Goal: Task Accomplishment & Management: Complete application form

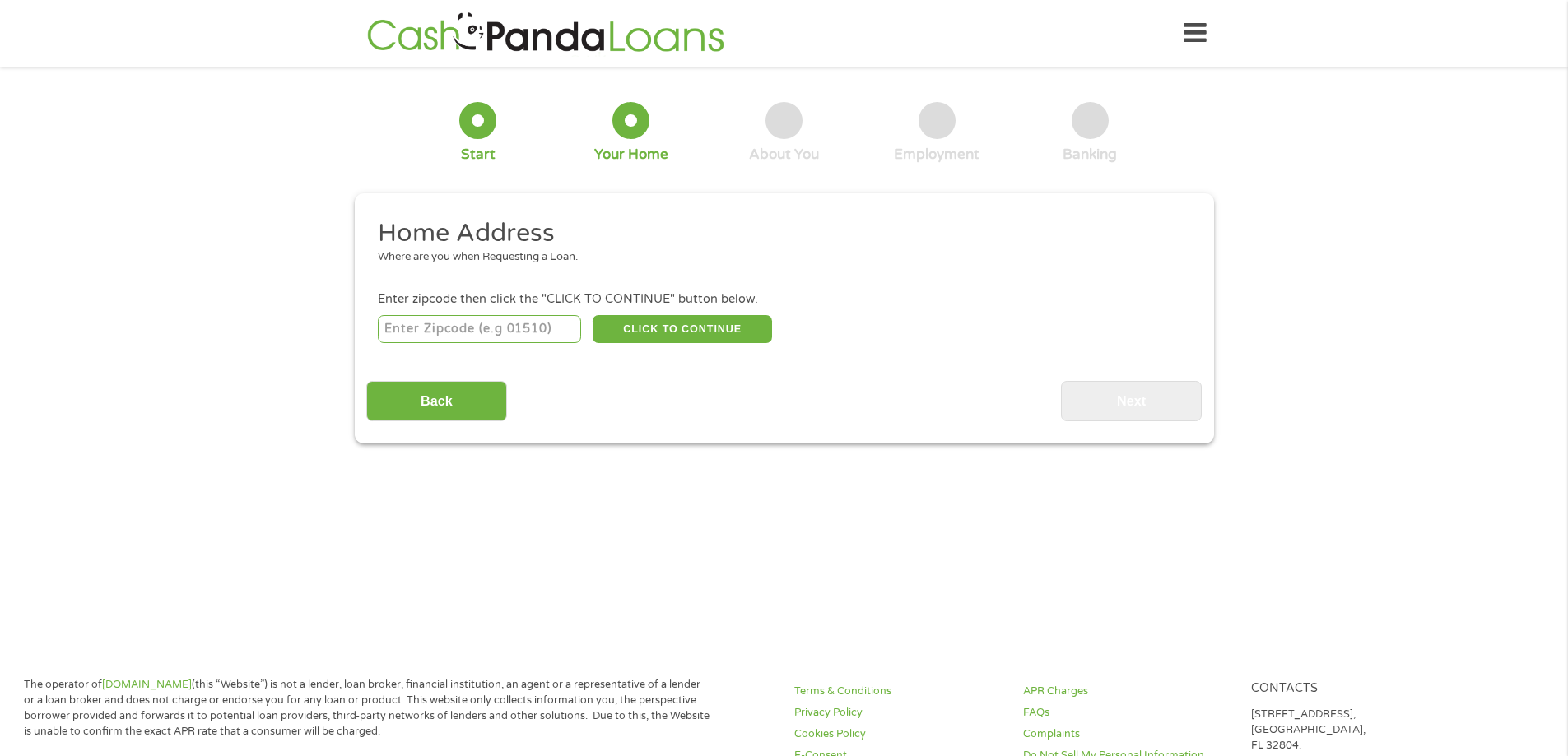
click at [465, 337] on input "number" at bounding box center [480, 328] width 204 height 28
type input "28213"
click at [691, 328] on button "CLICK TO CONTINUE" at bounding box center [682, 328] width 179 height 28
type input "28213"
type input "Charlotte"
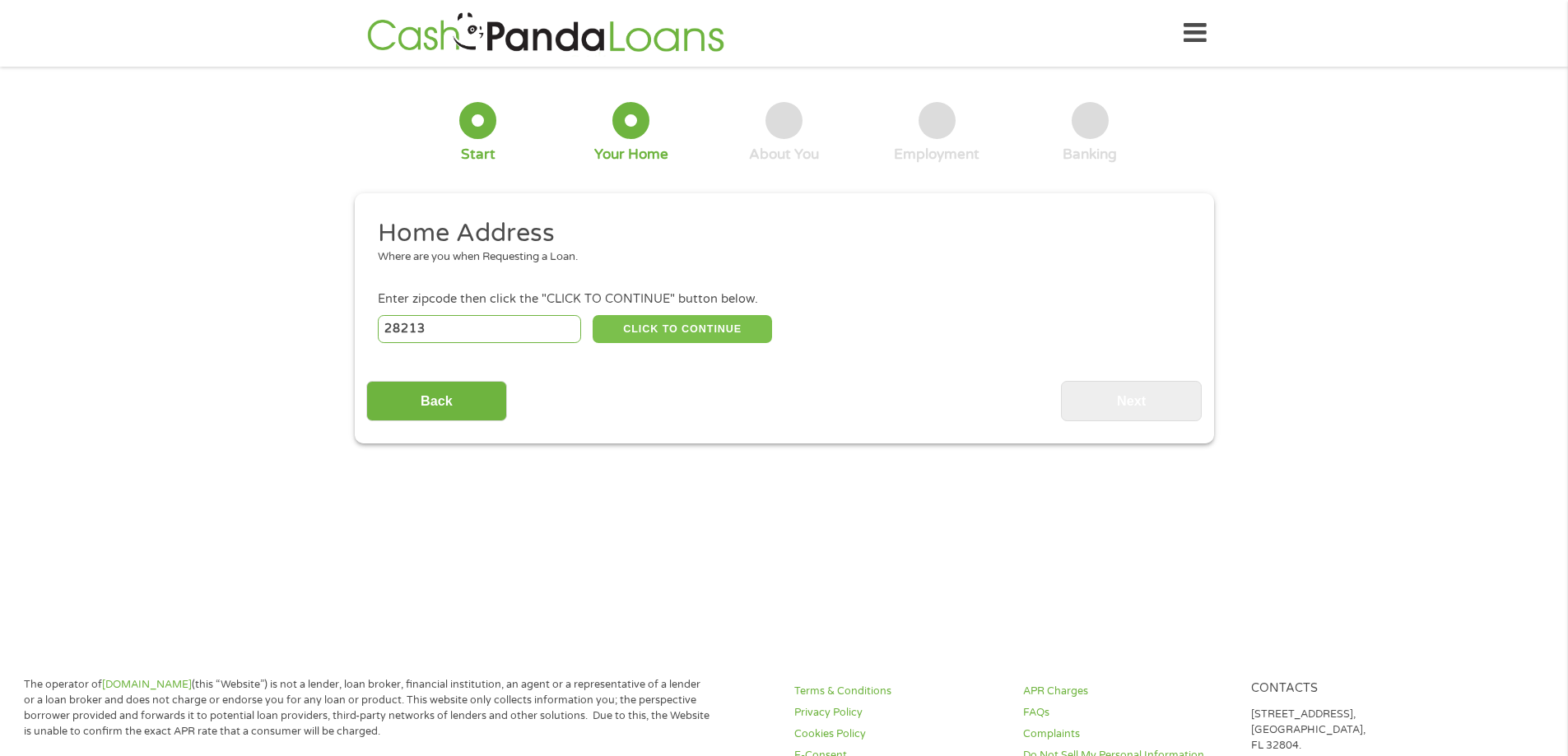
select select "North Carolina"
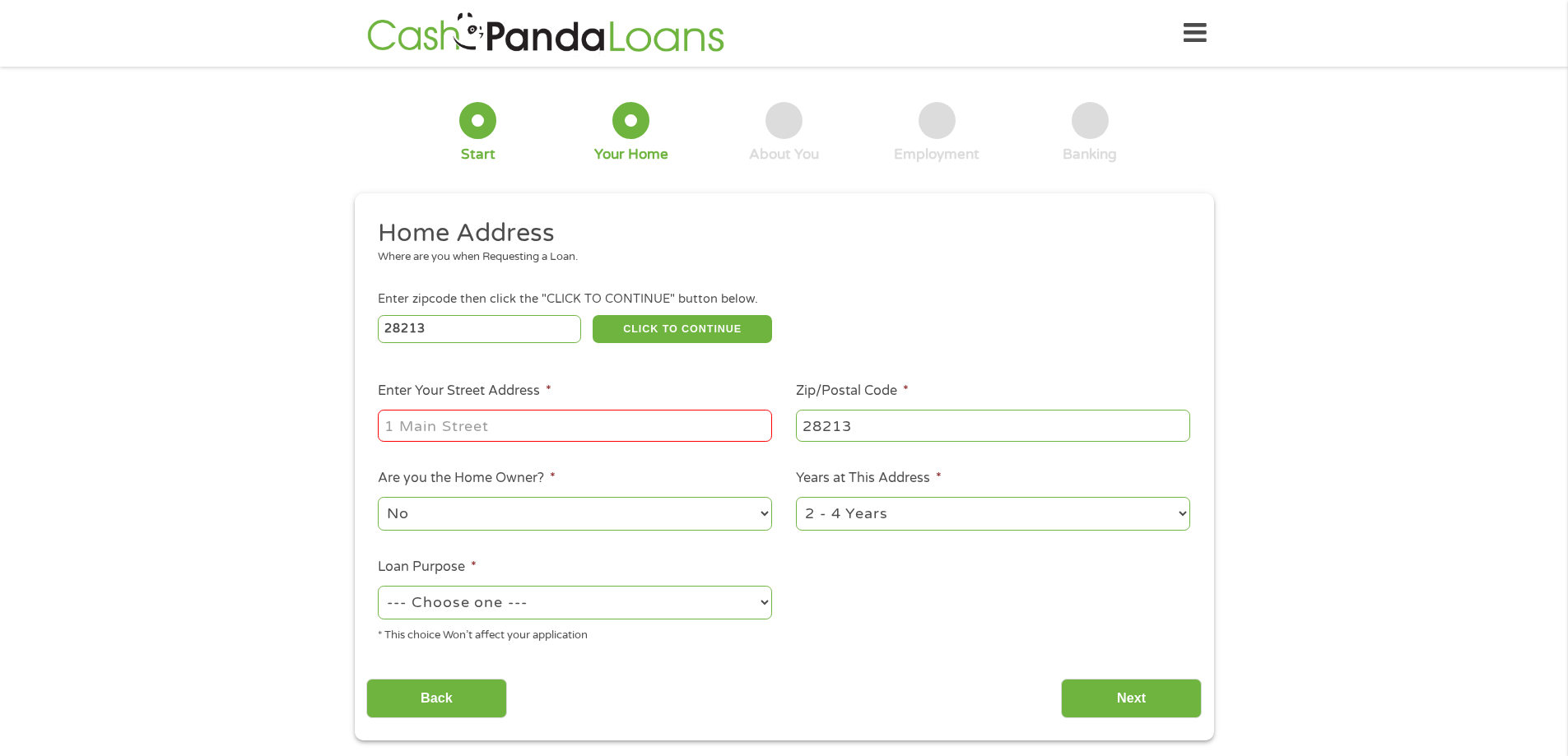
click at [558, 428] on input "Enter Your Street Address *" at bounding box center [574, 425] width 394 height 31
type input "4921 staffordshire lane"
click at [532, 610] on select "--- Choose one --- Pay Bills Debt Consolidation Home Improvement Major Purchase…" at bounding box center [574, 602] width 394 height 34
select select "other"
click at [378, 585] on select "--- Choose one --- Pay Bills Debt Consolidation Home Improvement Major Purchase…" at bounding box center [574, 602] width 394 height 34
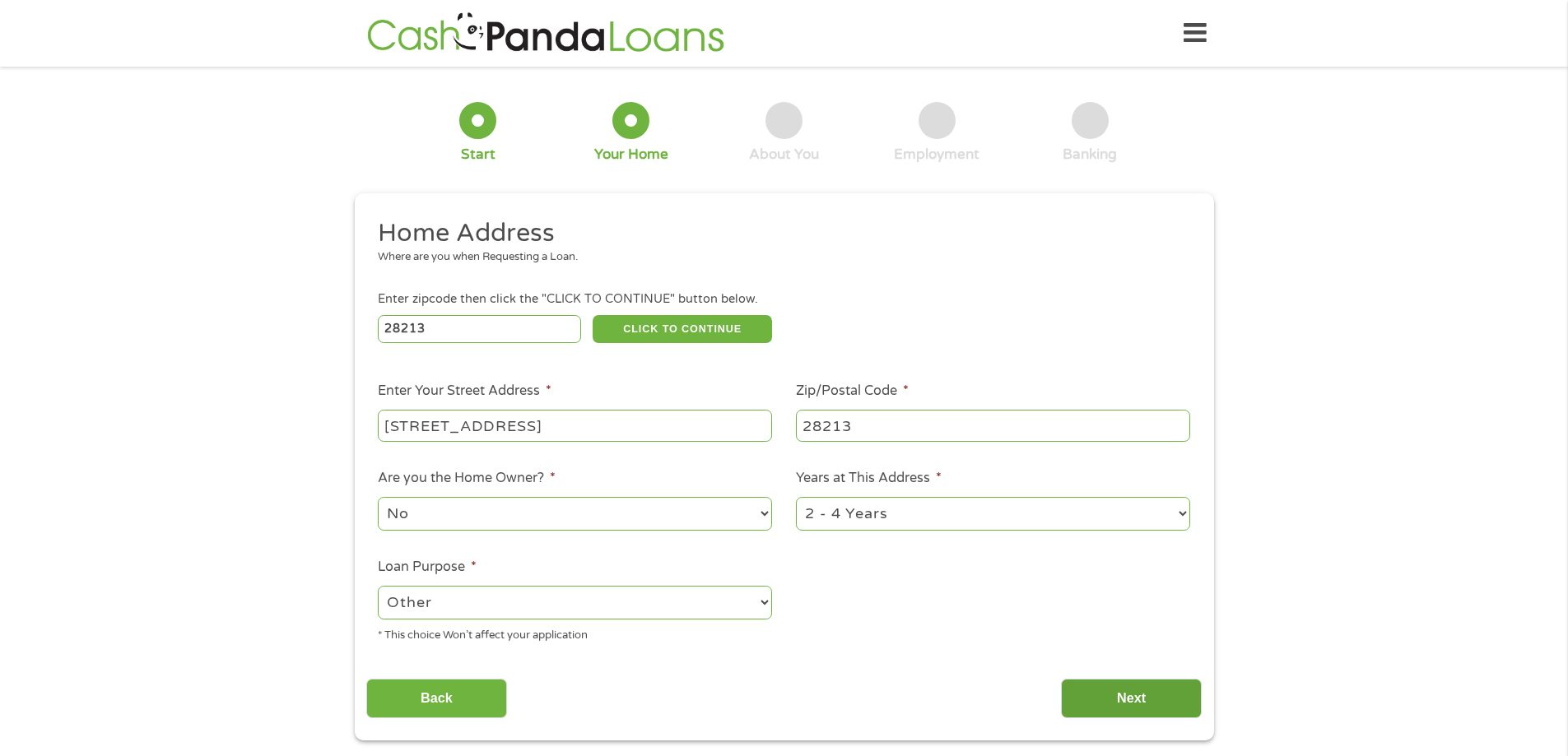
click at [1112, 690] on input "Next" at bounding box center [1131, 698] width 141 height 41
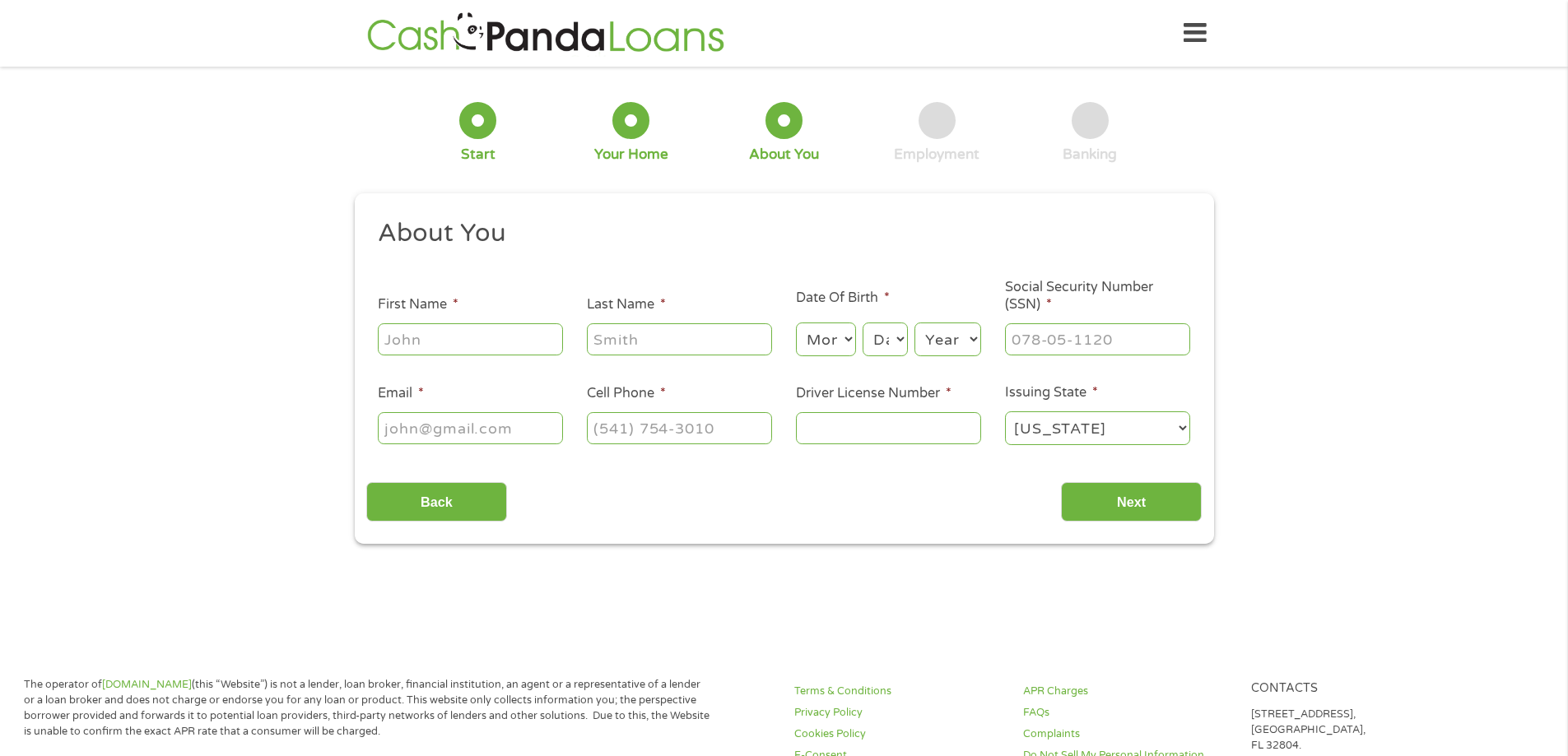
click at [874, 419] on input "Driver License Number *" at bounding box center [888, 428] width 185 height 31
click at [476, 348] on input "First Name *" at bounding box center [470, 339] width 185 height 31
type input "Rayshawn"
type input "Mitchell"
type input "rmitchell9169@gmail.com"
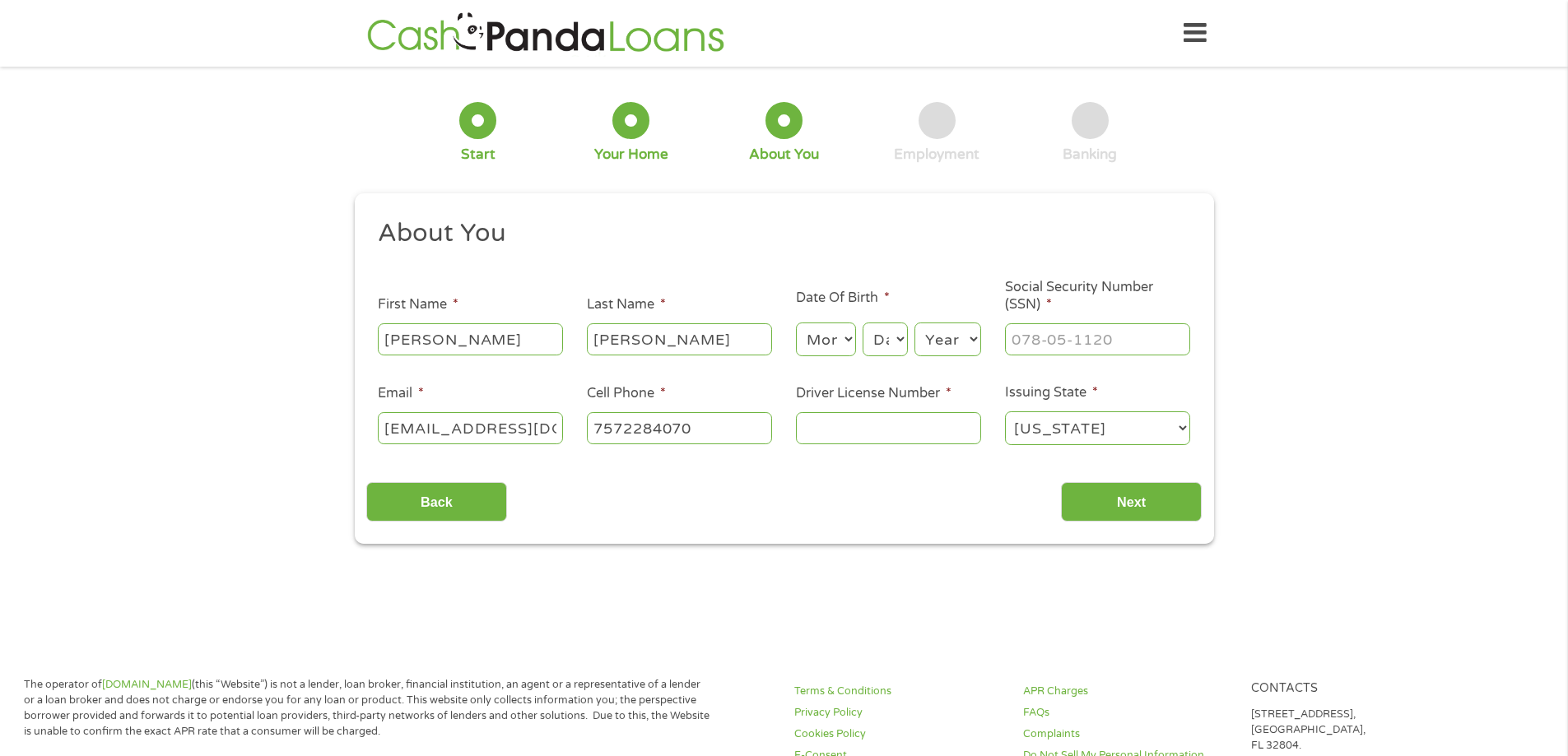
type input "(757) 228-4070"
click at [820, 341] on select "Month 1 2 3 4 5 6 7 8 9 10 11 12" at bounding box center [826, 339] width 60 height 34
select select "5"
click at [796, 322] on select "Month 1 2 3 4 5 6 7 8 9 10 11 12" at bounding box center [826, 339] width 60 height 34
click at [884, 340] on select "Day 1 2 3 4 5 6 7 8 9 10 11 12 13 14 15 16 17 18 19 20 21 22 23 24 25 26 27 28 …" at bounding box center [885, 339] width 45 height 34
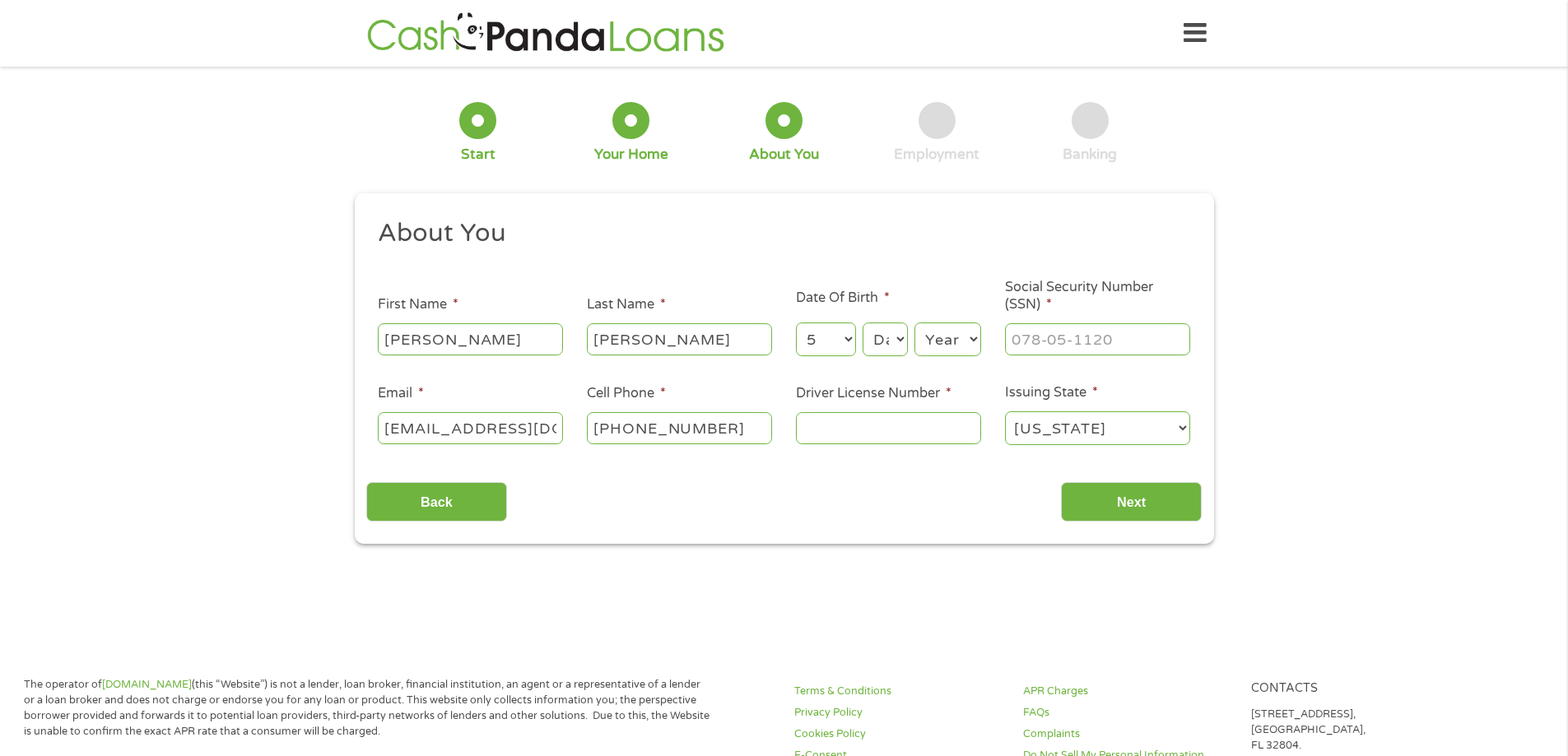
select select "29"
click at [862, 322] on select "Day 1 2 3 4 5 6 7 8 9 10 11 12 13 14 15 16 17 18 19 20 21 22 23 24 25 26 27 28 …" at bounding box center [885, 339] width 45 height 34
click at [926, 324] on select "Year 2007 2006 2005 2004 2003 2002 2001 2000 1999 1998 1997 1996 1995 1994 1993…" at bounding box center [947, 339] width 66 height 34
select select "1978"
click at [914, 322] on select "Year 2007 2006 2005 2004 2003 2002 2001 2000 1999 1998 1997 1996 1995 1994 1993…" at bounding box center [947, 339] width 66 height 34
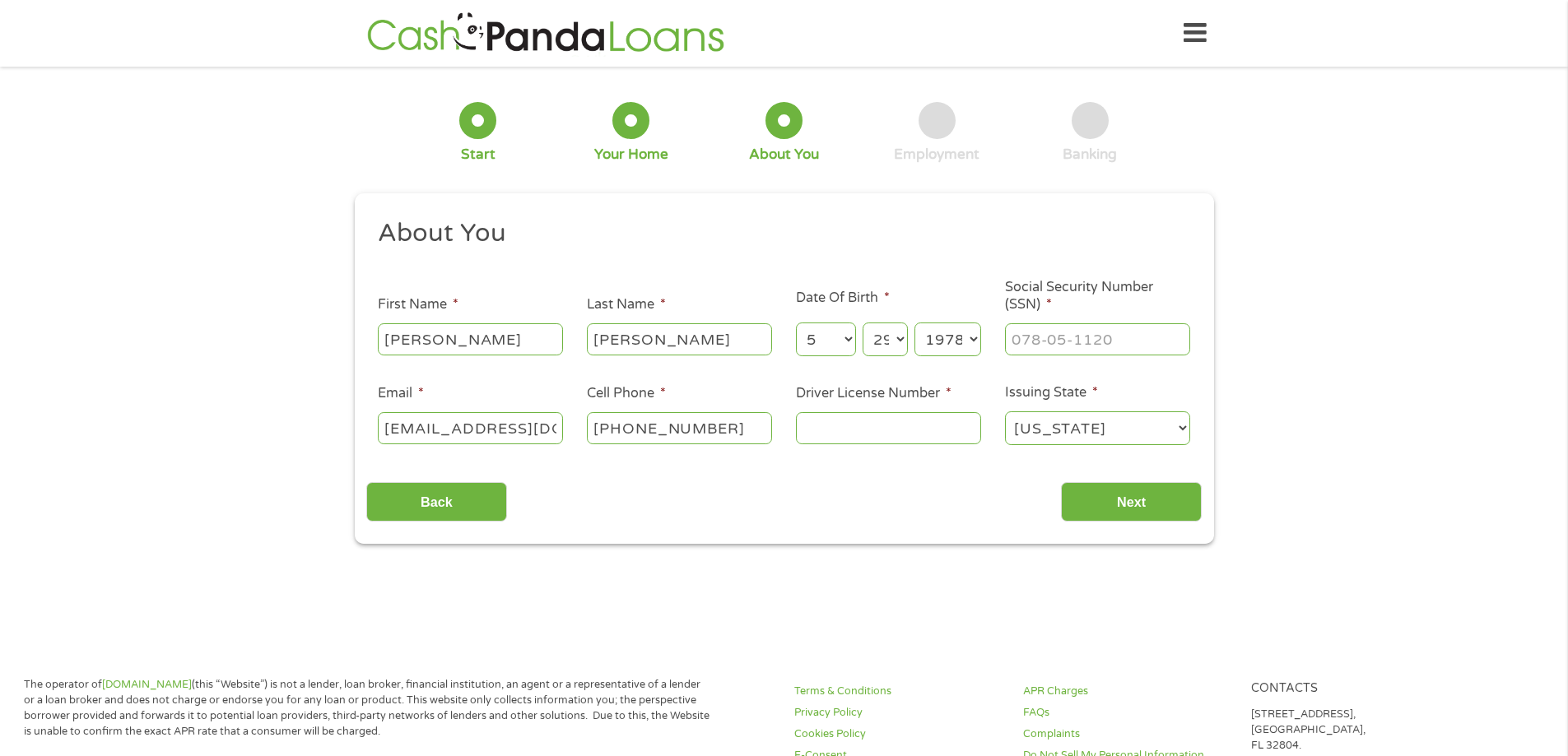
type input "___-__-____"
click at [1057, 343] on input "___-__-____" at bounding box center [1097, 339] width 185 height 31
click at [870, 436] on input "Driver License Number *" at bounding box center [888, 428] width 185 height 31
type input "___-__-____"
click at [1027, 342] on input "___-__-____" at bounding box center [1097, 339] width 185 height 31
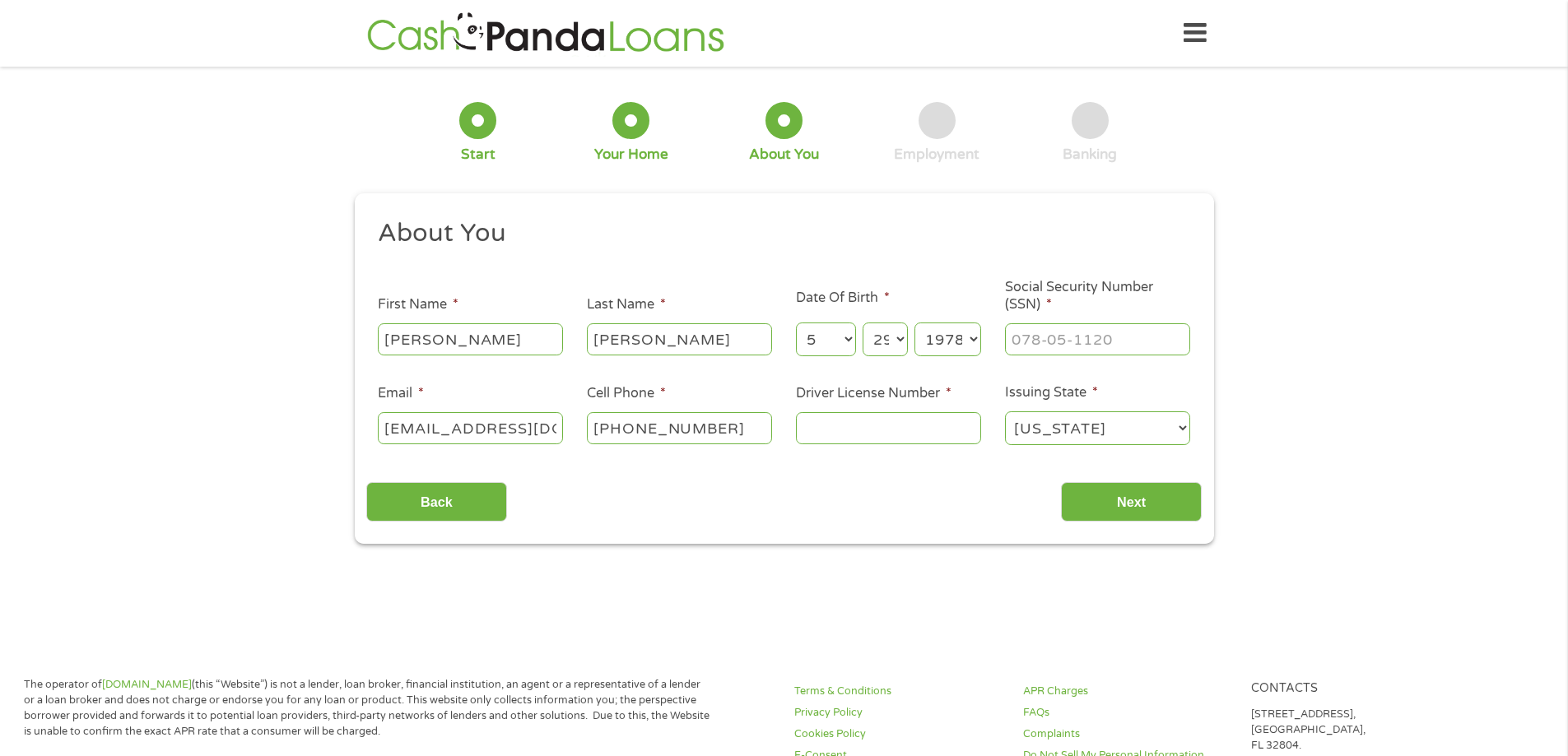
type input "___-__-____"
